Goal: Check status: Check status

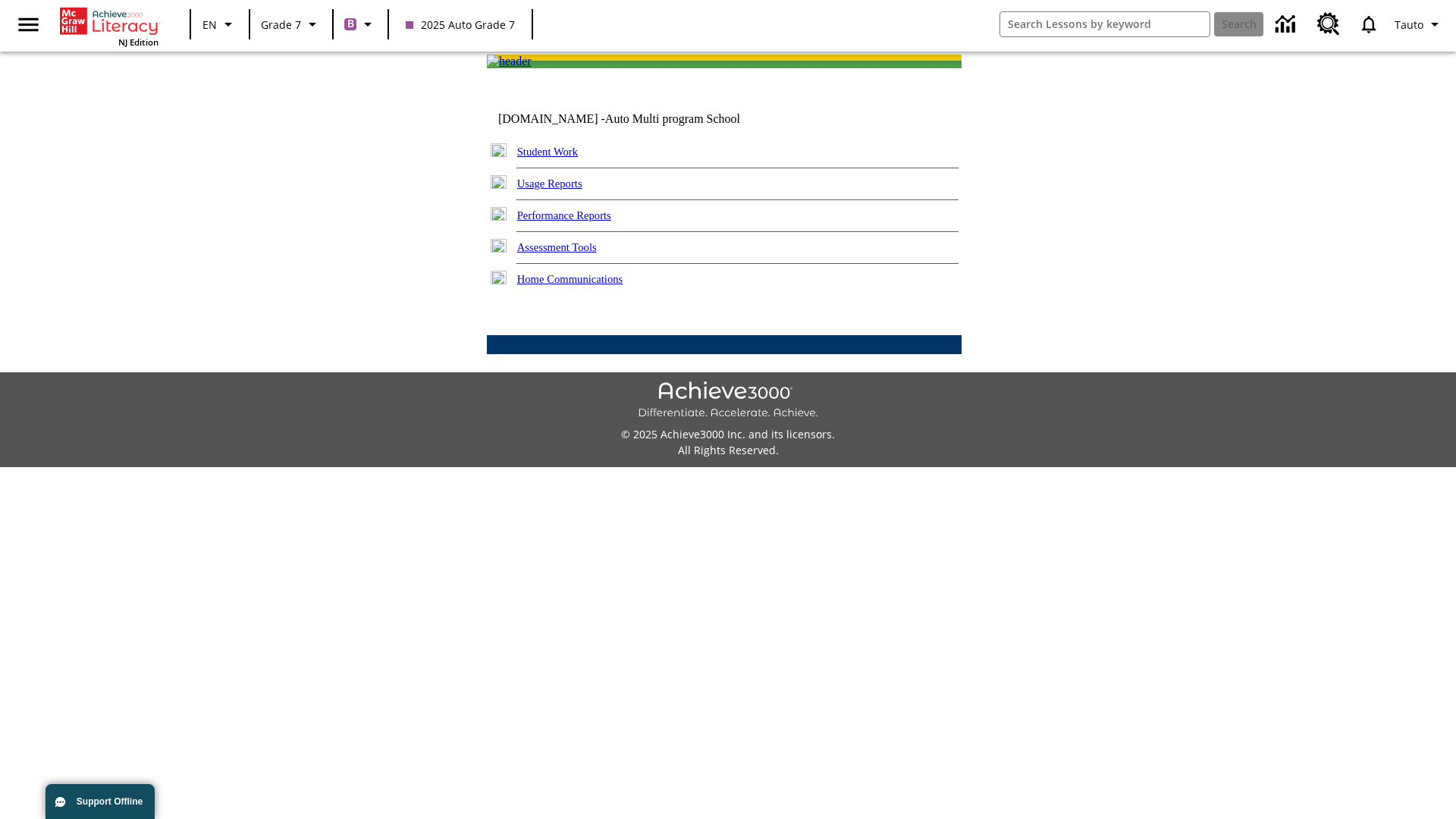
click at [557, 157] on link "Student Work" at bounding box center [547, 152] width 60 height 12
select select "/options/reports/?report_id=24&atype=7&section=2"
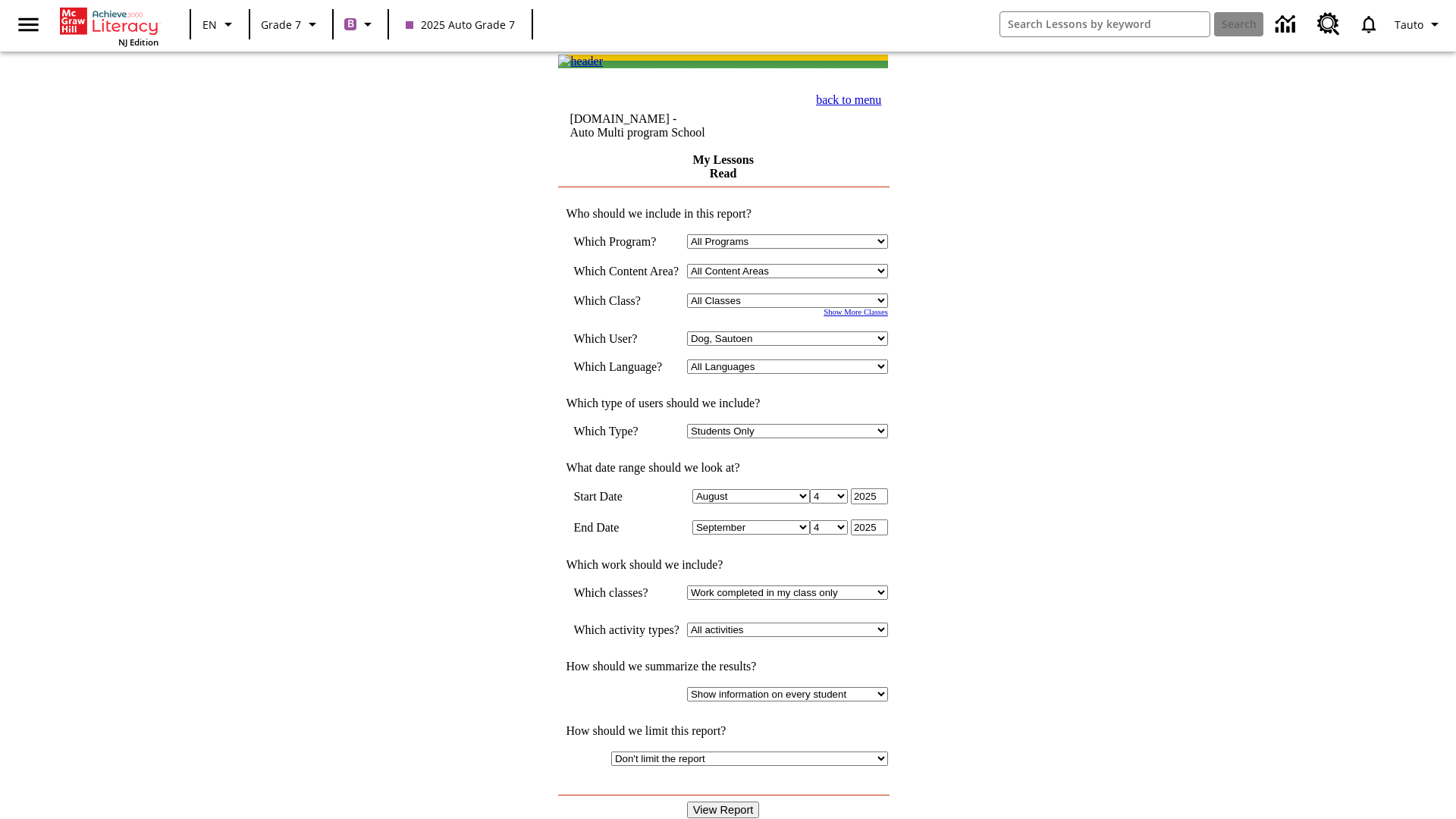
select select "21437138"
select select "4"
type input "2024"
click at [725, 802] on input "View Report" at bounding box center [723, 810] width 73 height 17
